Goal: Task Accomplishment & Management: Use online tool/utility

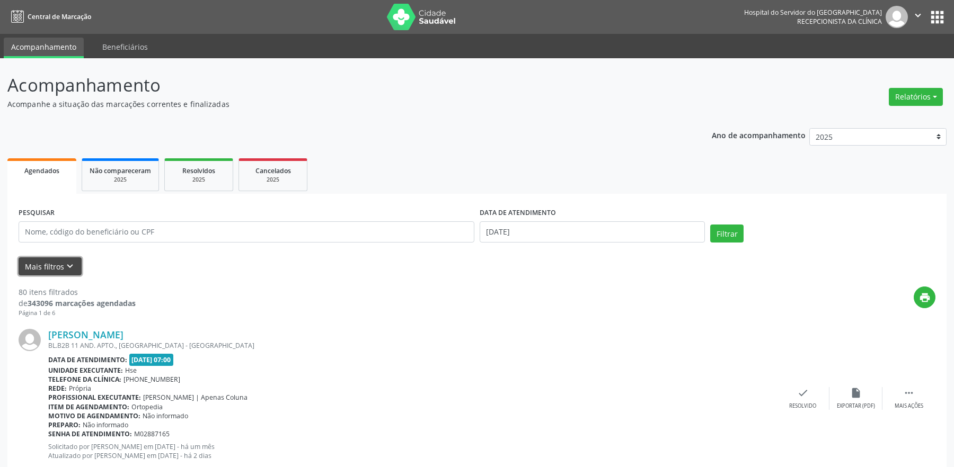
click at [67, 267] on icon "keyboard_arrow_down" at bounding box center [70, 267] width 12 height 12
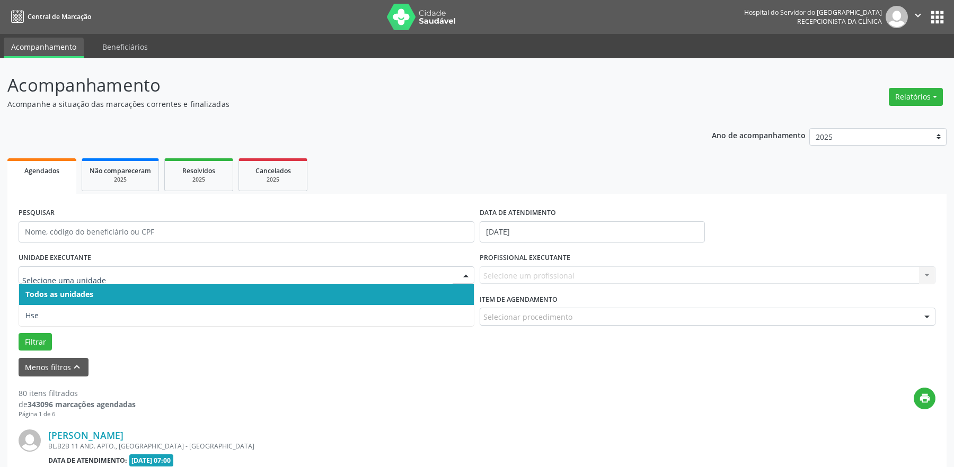
click at [80, 282] on input "text" at bounding box center [237, 280] width 430 height 21
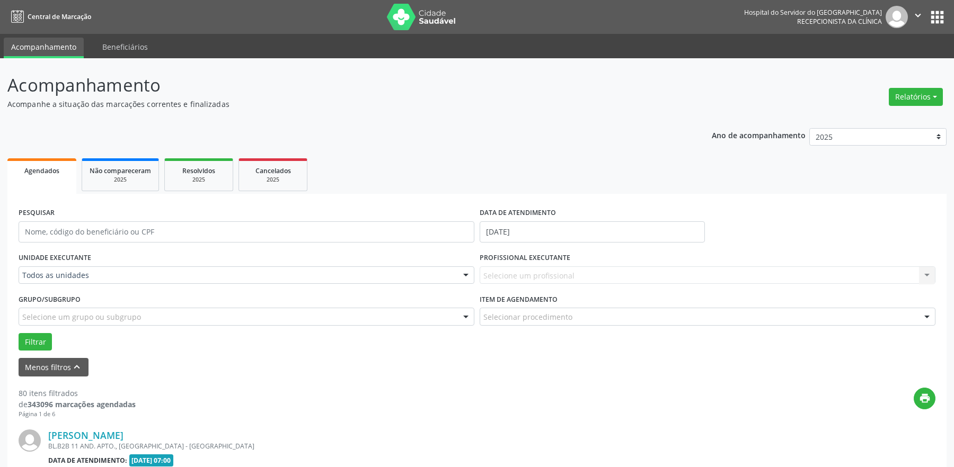
click at [110, 259] on div "UNIDADE EXECUTANTE Todos as unidades Todos as unidades Hse Nenhum resultado enc…" at bounding box center [246, 270] width 461 height 41
click at [92, 261] on div "UNIDADE EXECUTANTE Todos as unidades Todos as unidades Hse Nenhum resultado enc…" at bounding box center [246, 270] width 461 height 41
click at [603, 280] on div "Selecione um profissional Nenhum resultado encontrado para: " " Não há nenhuma …" at bounding box center [708, 276] width 456 height 18
click at [923, 274] on div "Selecione um profissional Nenhum resultado encontrado para: " " Não há nenhuma …" at bounding box center [708, 276] width 456 height 18
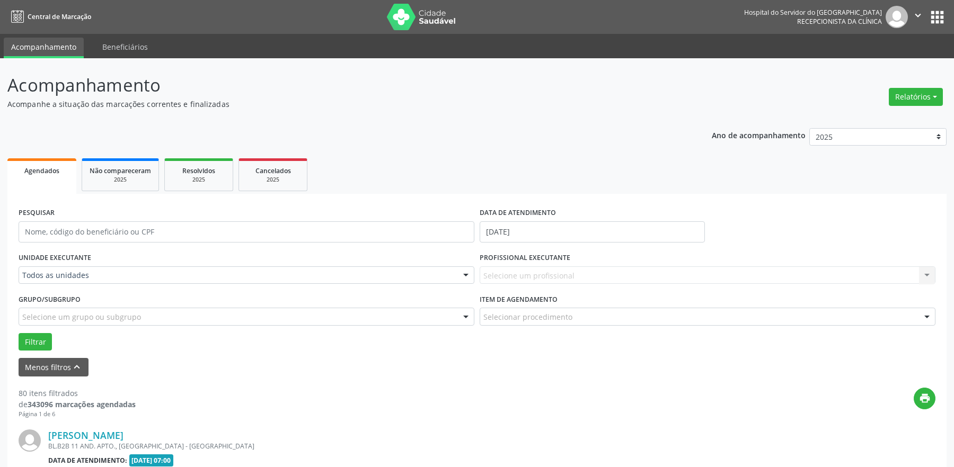
click at [923, 274] on div "Selecione um profissional Nenhum resultado encontrado para: " " Não há nenhuma …" at bounding box center [708, 276] width 456 height 18
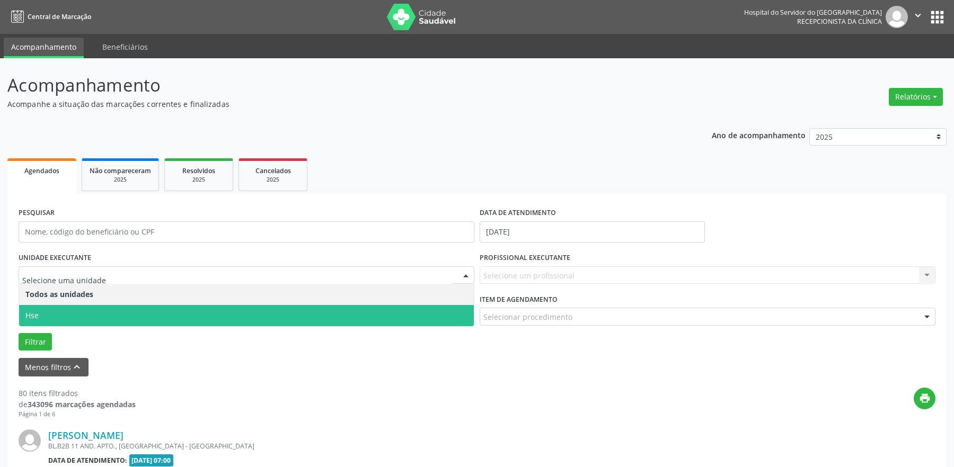
click at [45, 317] on span "Hse" at bounding box center [246, 315] width 455 height 21
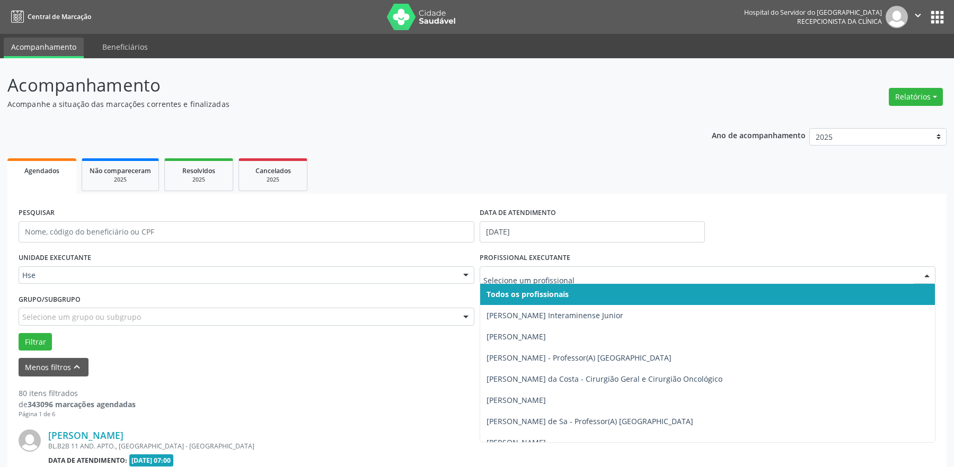
click at [926, 273] on div at bounding box center [927, 276] width 16 height 18
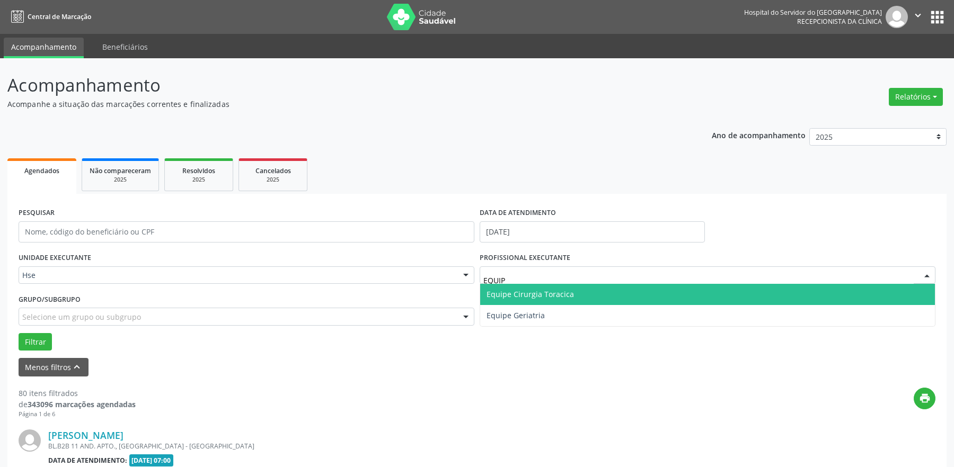
type input "EQUIPE"
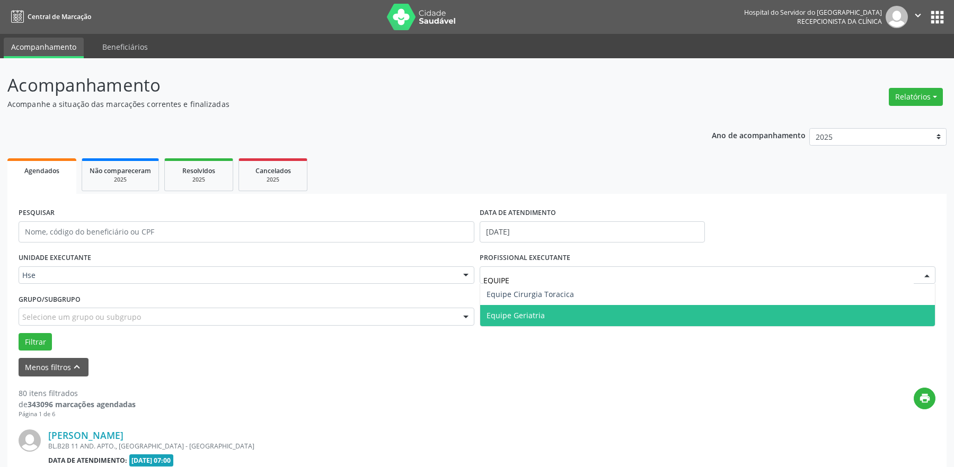
click at [572, 322] on span "Equipe Geriatria" at bounding box center [707, 315] width 455 height 21
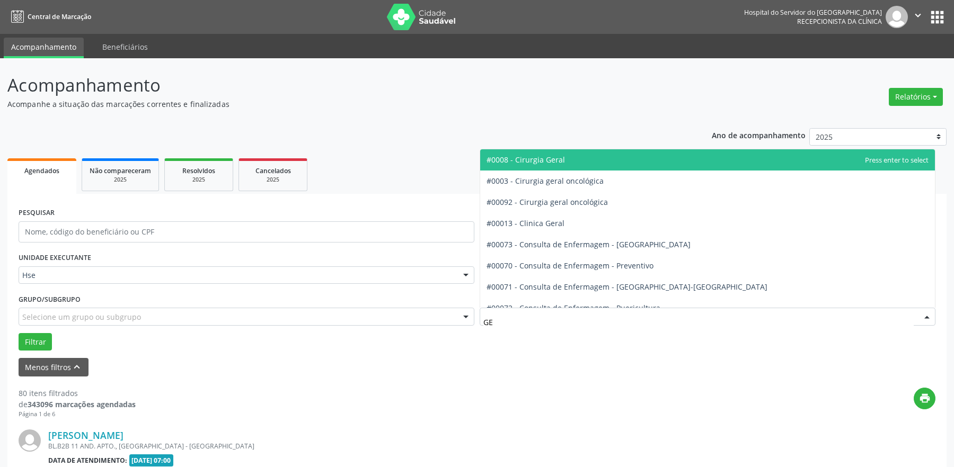
type input "GER"
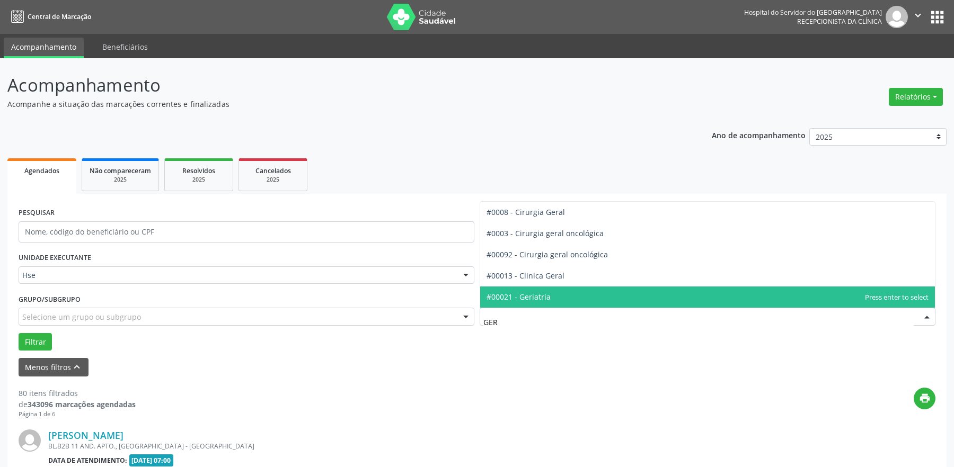
click at [533, 294] on span "#00021 - Geriatria" at bounding box center [519, 297] width 64 height 10
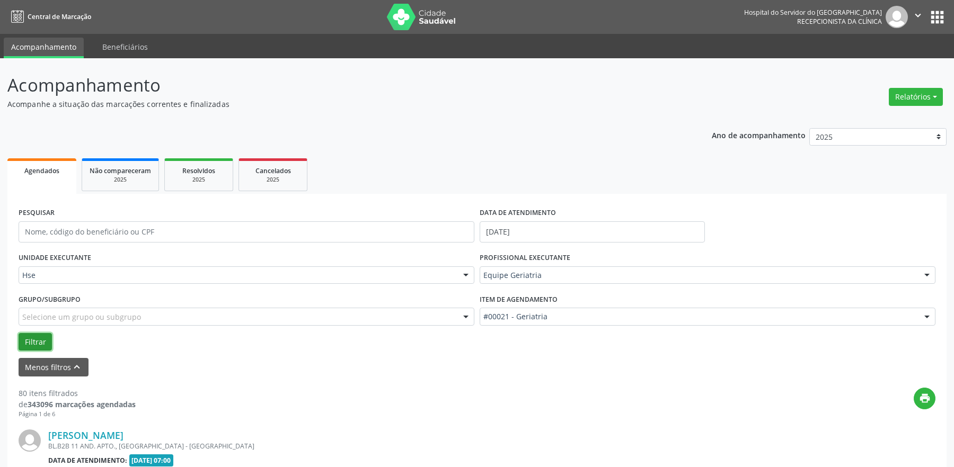
click at [34, 343] on button "Filtrar" at bounding box center [35, 342] width 33 height 18
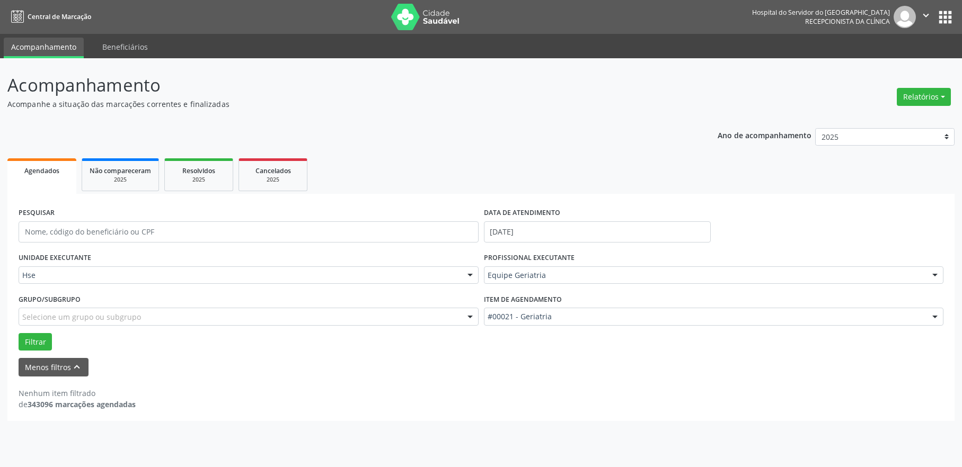
click at [38, 352] on form "PESQUISAR DATA DE ATENDIMENTO [DATE] UNIDADE EXECUTANTE Hse Todos as unidades H…" at bounding box center [481, 291] width 925 height 172
click at [36, 342] on button "Filtrar" at bounding box center [35, 342] width 33 height 18
